Goal: Task Accomplishment & Management: Manage account settings

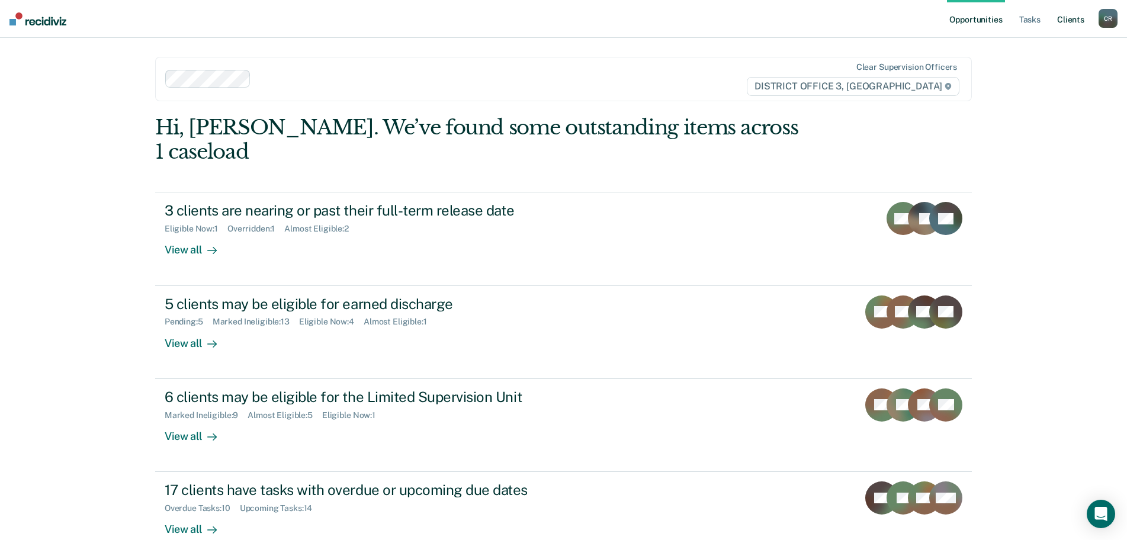
click at [1070, 21] on link "Client s" at bounding box center [1070, 19] width 32 height 38
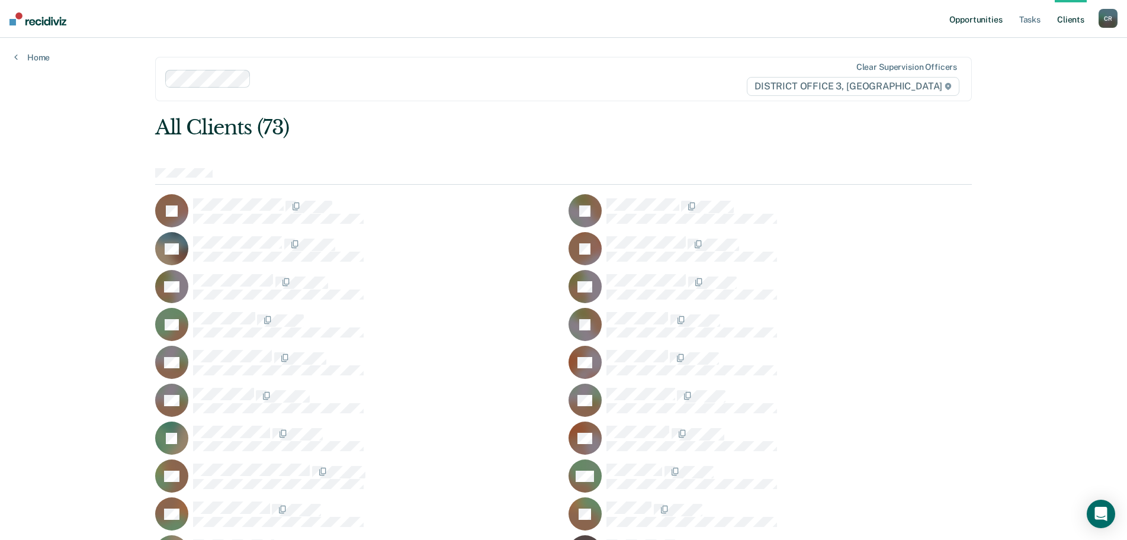
click at [990, 22] on link "Opportunities" at bounding box center [975, 19] width 57 height 38
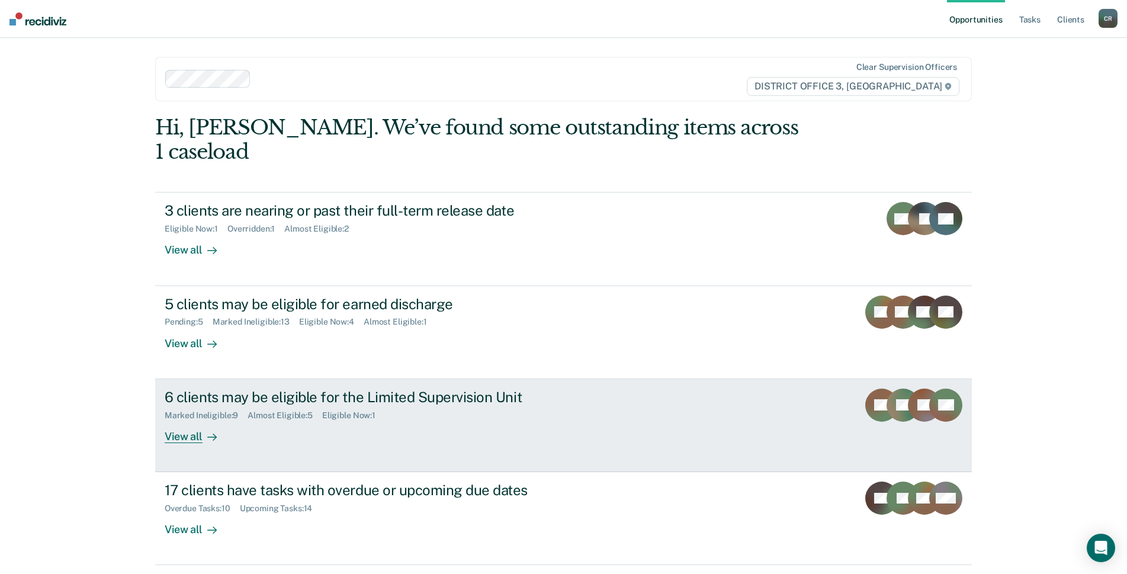
click at [597, 388] on div "6 clients may be eligible for the Limited Supervision Unit Marked Ineligible : …" at bounding box center [387, 415] width 444 height 54
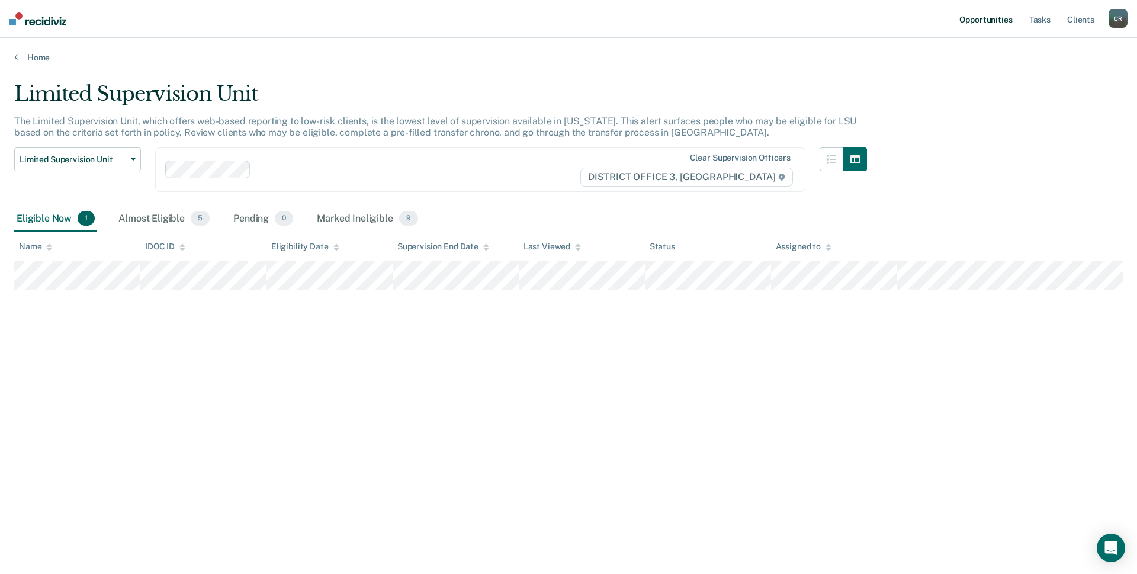
click at [991, 14] on link "Opportunities" at bounding box center [985, 19] width 57 height 38
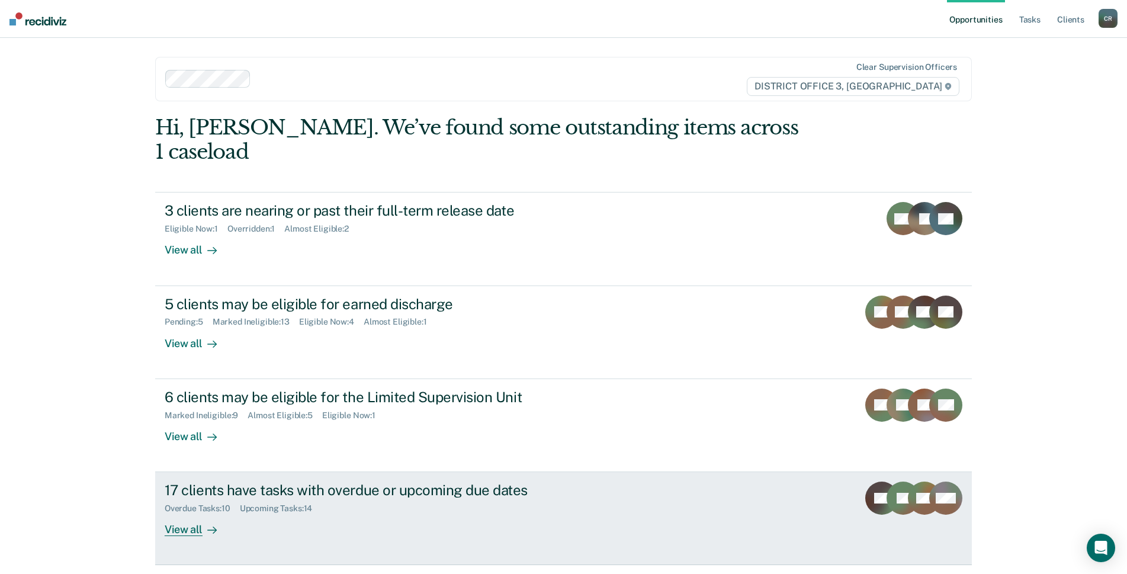
click at [588, 484] on div "17 clients have tasks with overdue or upcoming due dates Overdue Tasks : 10 Upc…" at bounding box center [387, 508] width 444 height 54
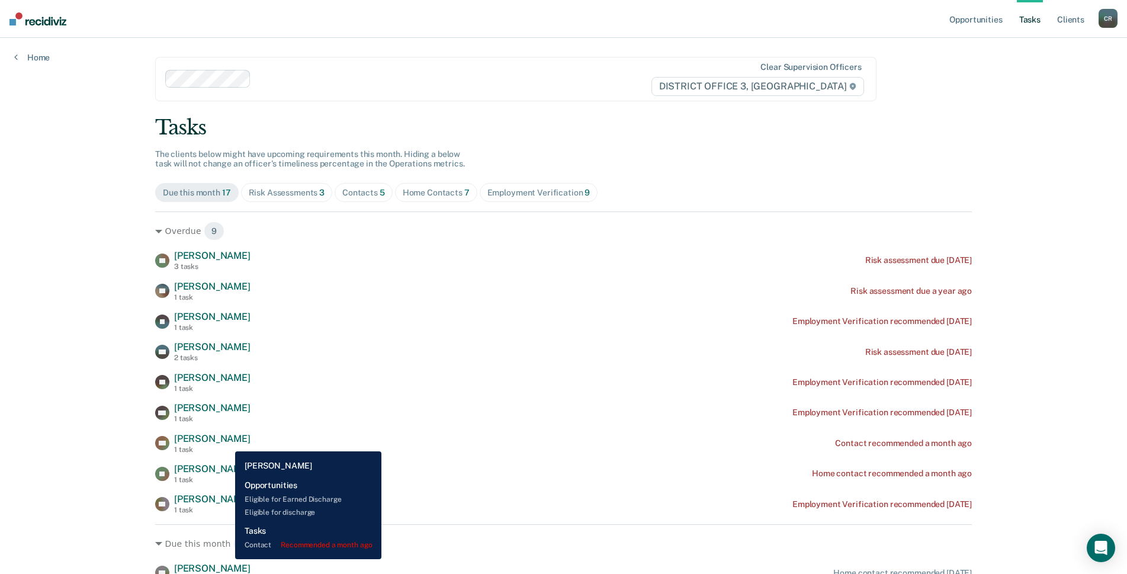
click at [226, 442] on span "[PERSON_NAME]" at bounding box center [212, 438] width 76 height 11
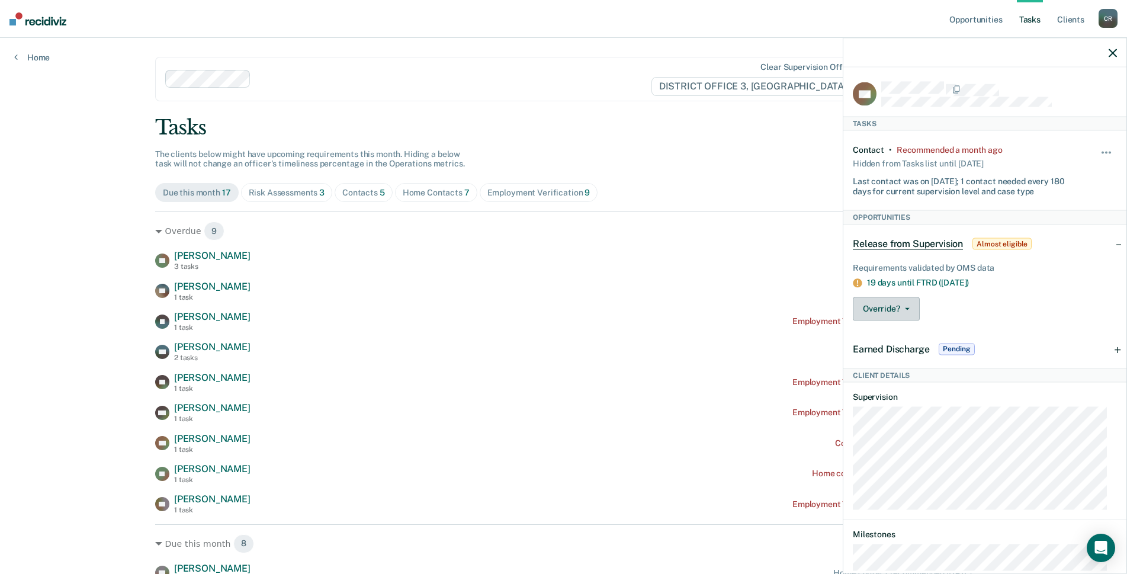
click at [909, 307] on icon "button" at bounding box center [907, 308] width 5 height 2
click at [921, 358] on button "[PERSON_NAME]" at bounding box center [909, 355] width 114 height 19
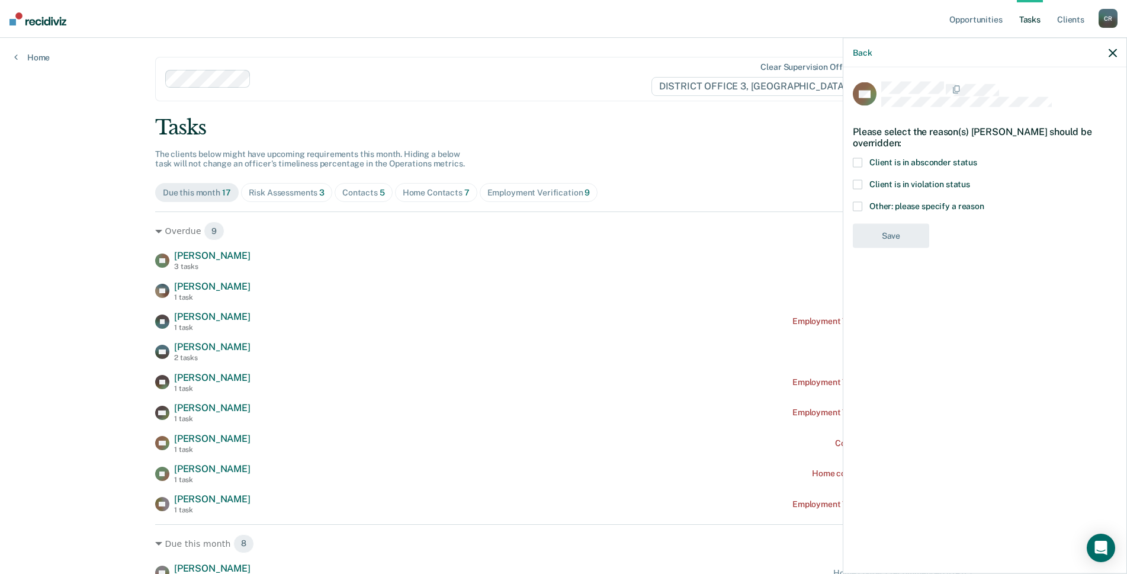
click at [863, 204] on label "Other: please specify a reason" at bounding box center [984, 208] width 264 height 12
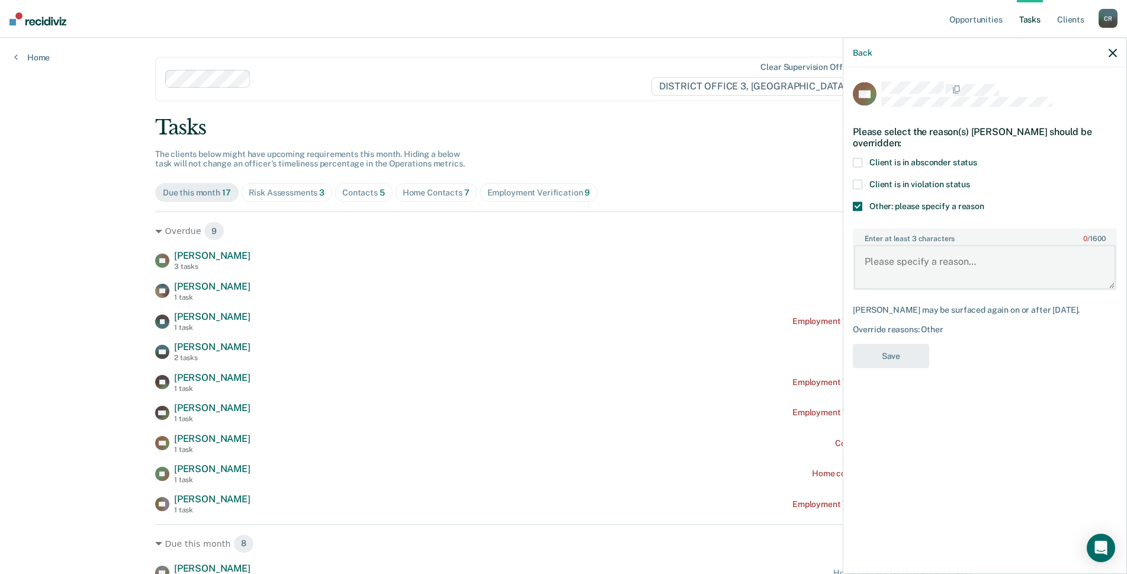
click at [903, 269] on textarea "Enter at least 3 characters 0 / 1600" at bounding box center [985, 267] width 262 height 44
type textarea "Expires on [DATE]"
click at [976, 405] on div "TM Please select the reason(s) [PERSON_NAME] should be overridden: Client is in…" at bounding box center [984, 318] width 283 height 503
click at [912, 353] on button "Save" at bounding box center [890, 356] width 76 height 24
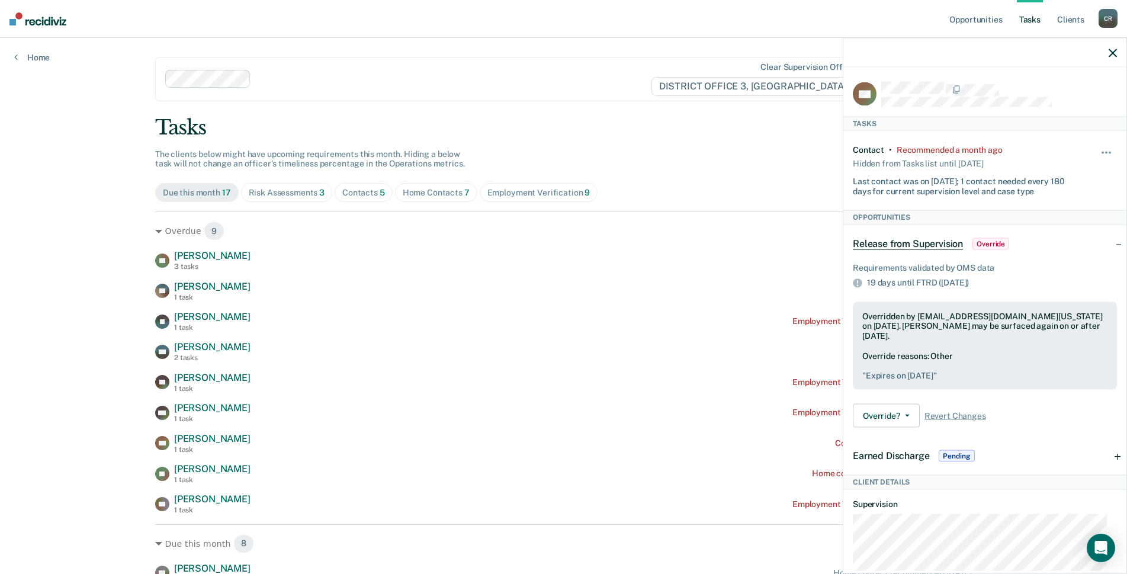
click at [1027, 20] on link "Tasks" at bounding box center [1029, 19] width 26 height 38
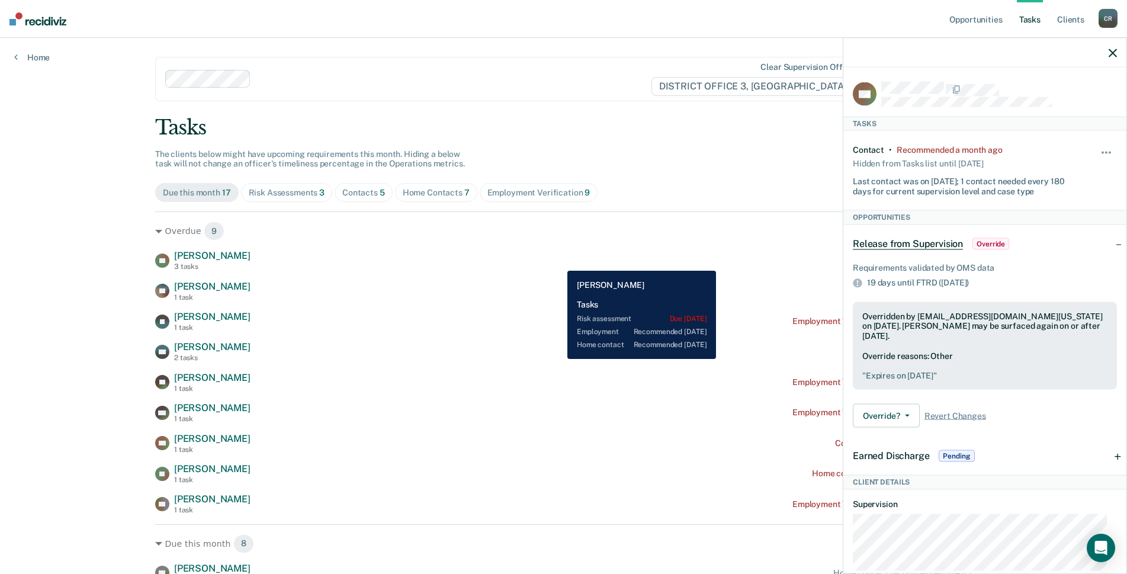
scroll to position [59, 0]
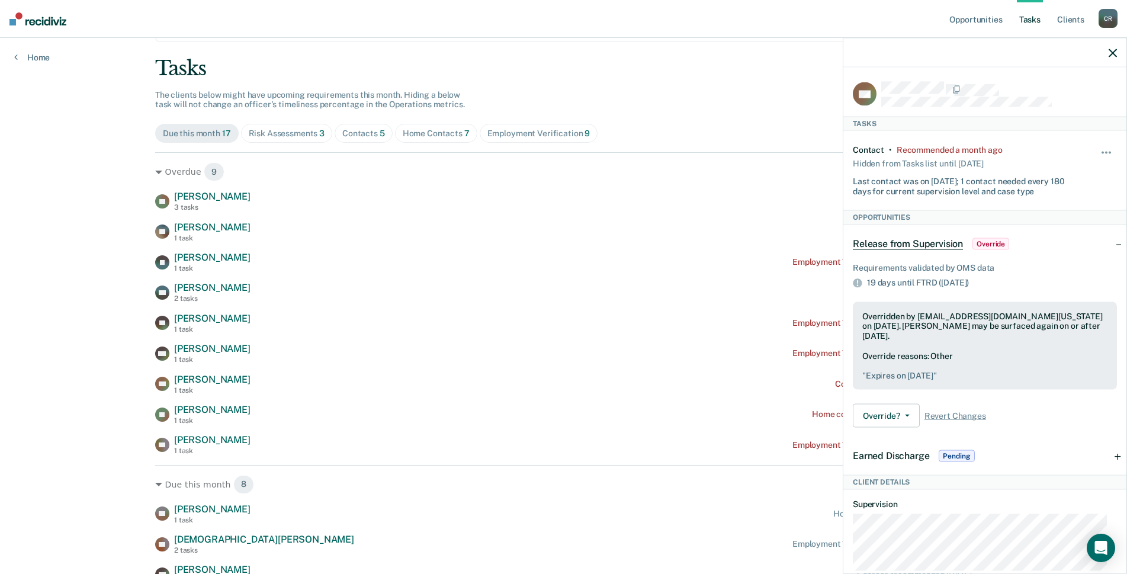
click at [1112, 51] on icon "button" at bounding box center [1112, 53] width 8 height 8
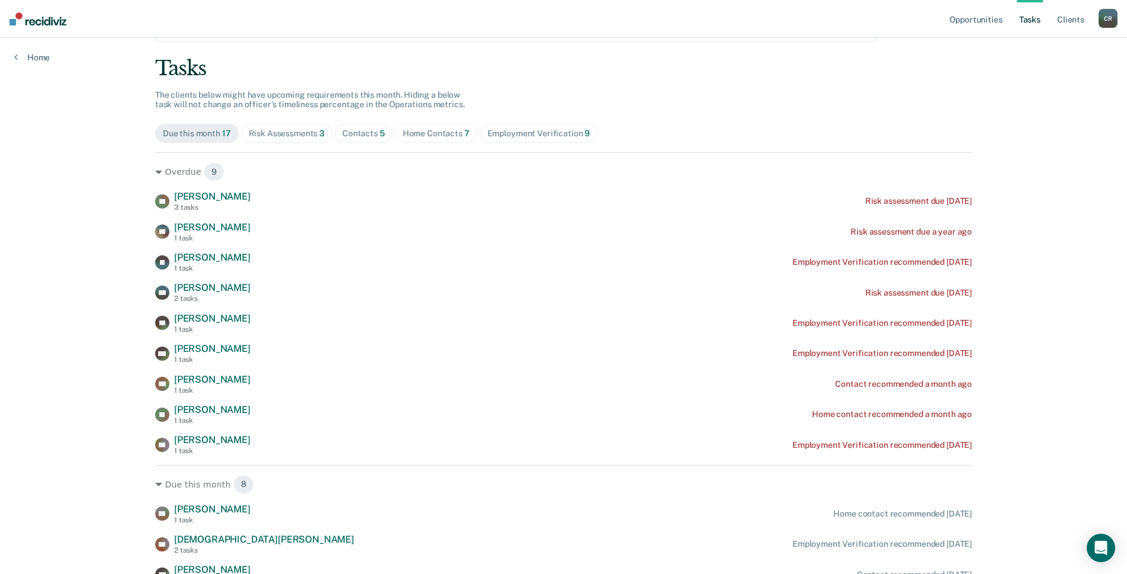
click at [1028, 23] on link "Tasks" at bounding box center [1029, 19] width 26 height 38
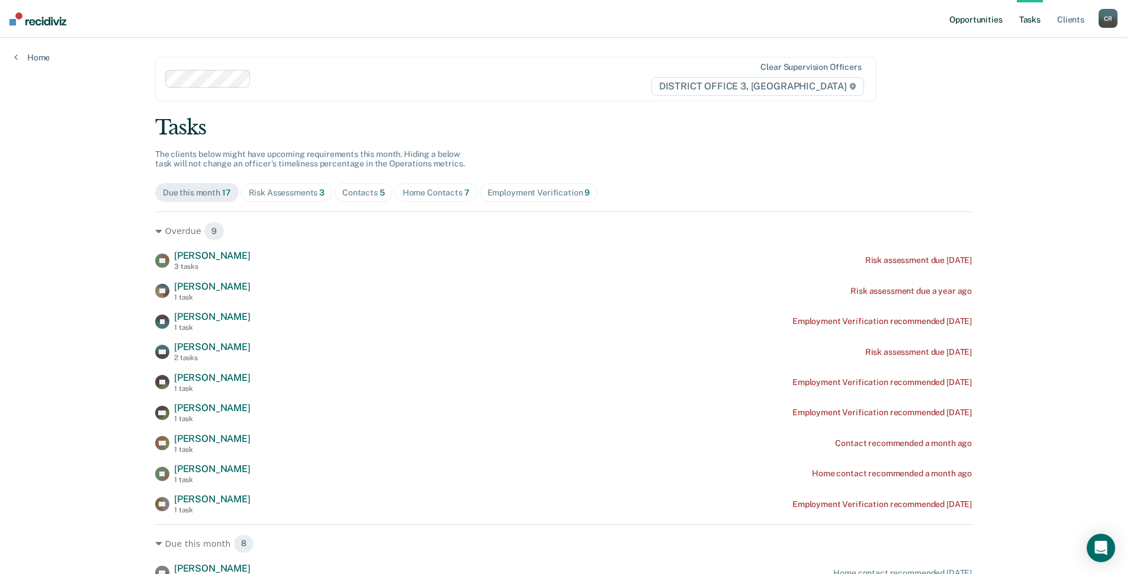
click at [988, 22] on link "Opportunities" at bounding box center [975, 19] width 57 height 38
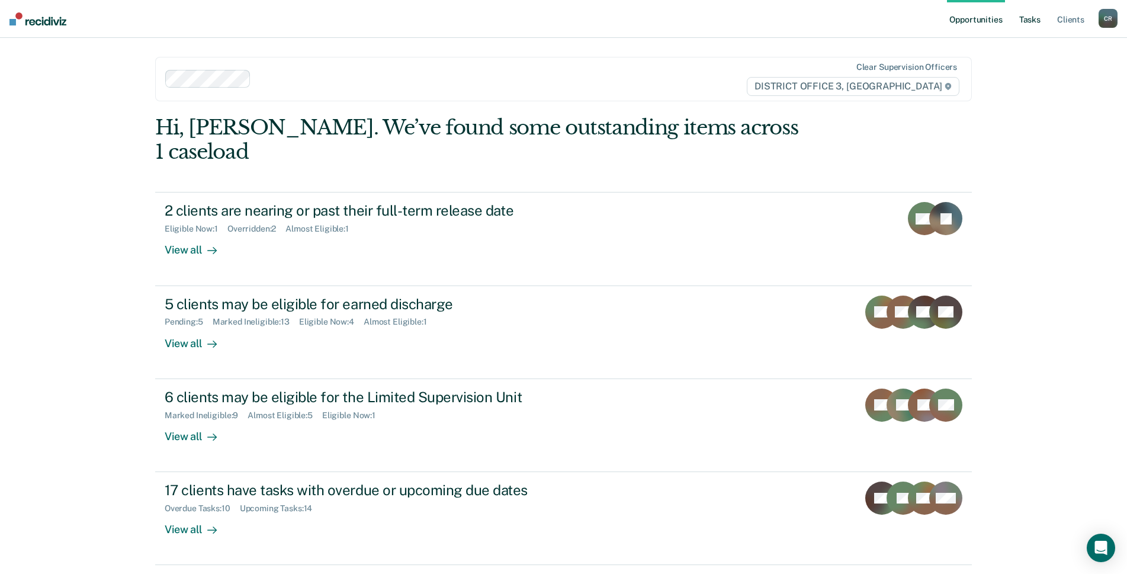
click at [1034, 23] on link "Tasks" at bounding box center [1029, 19] width 26 height 38
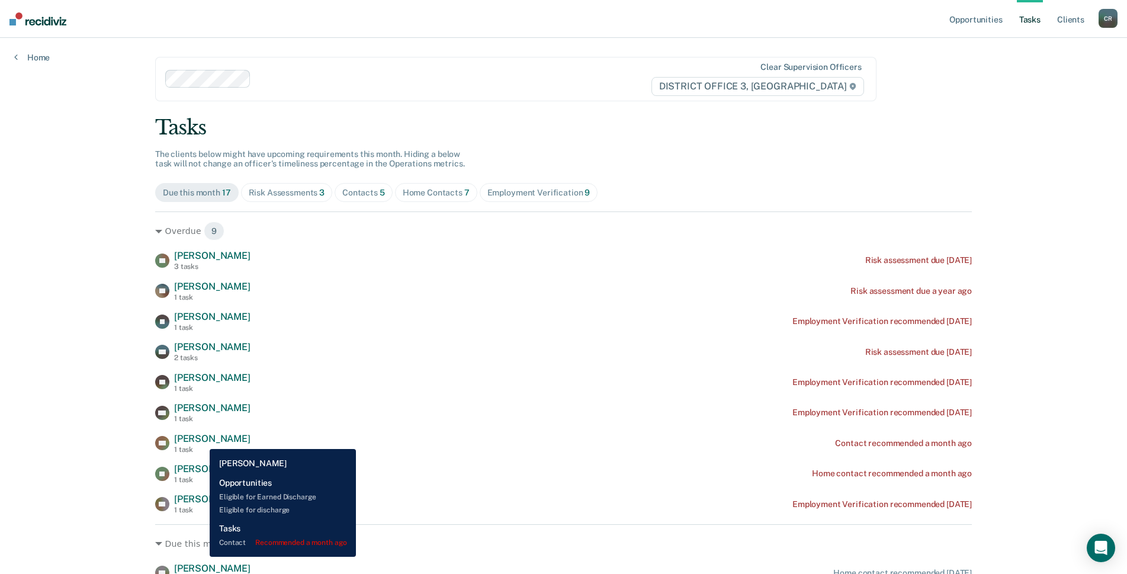
click at [201, 440] on span "[PERSON_NAME]" at bounding box center [212, 438] width 76 height 11
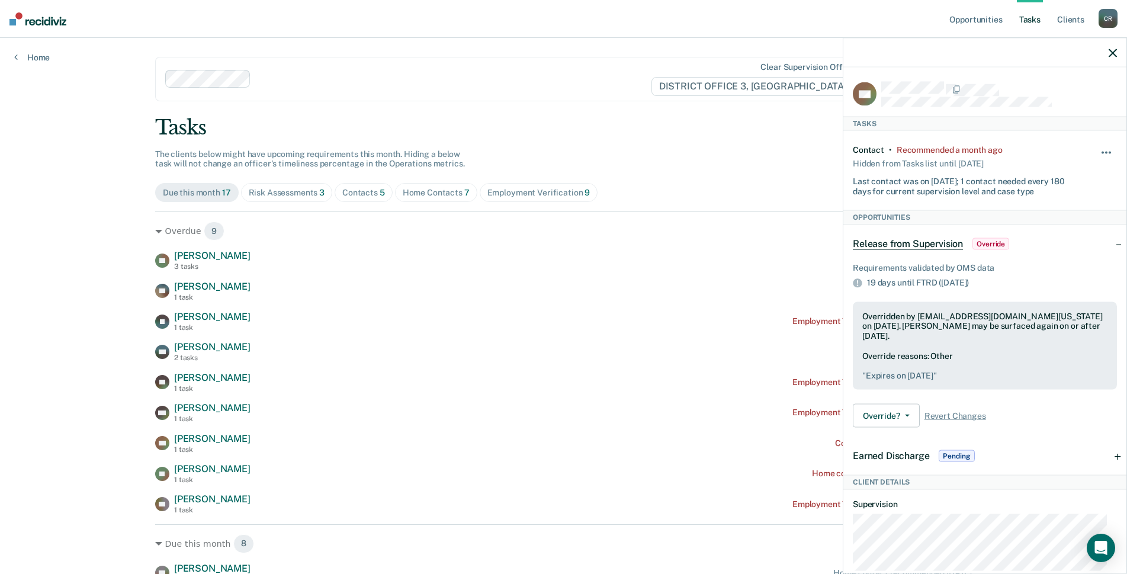
click at [1100, 149] on button "button" at bounding box center [1106, 158] width 20 height 19
click at [1075, 230] on button "30 days" at bounding box center [1073, 227] width 85 height 19
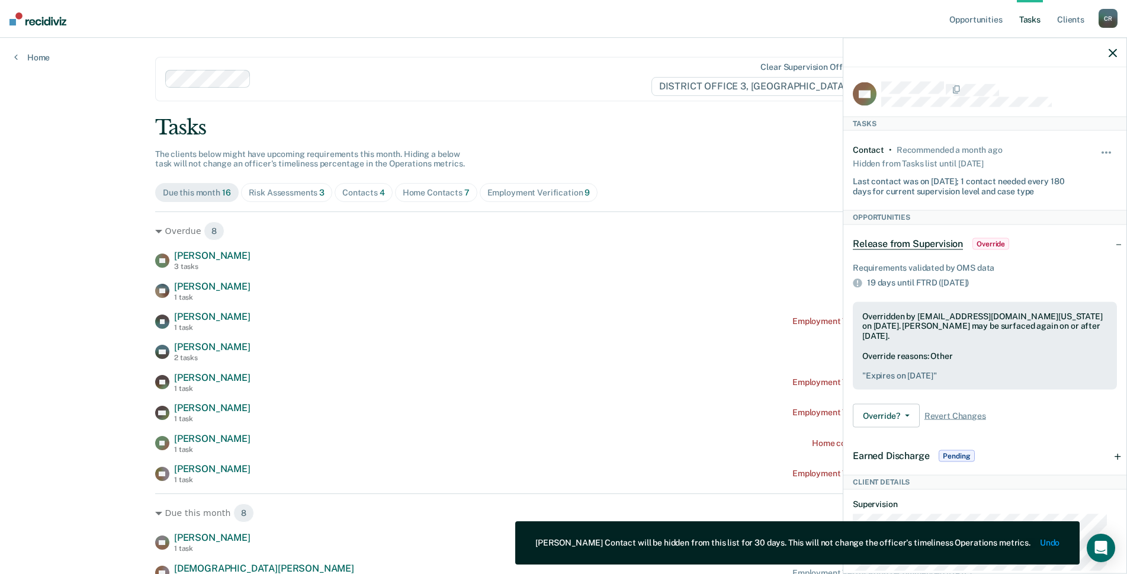
click at [1111, 53] on icon "button" at bounding box center [1112, 53] width 8 height 8
